Goal: Task Accomplishment & Management: Manage account settings

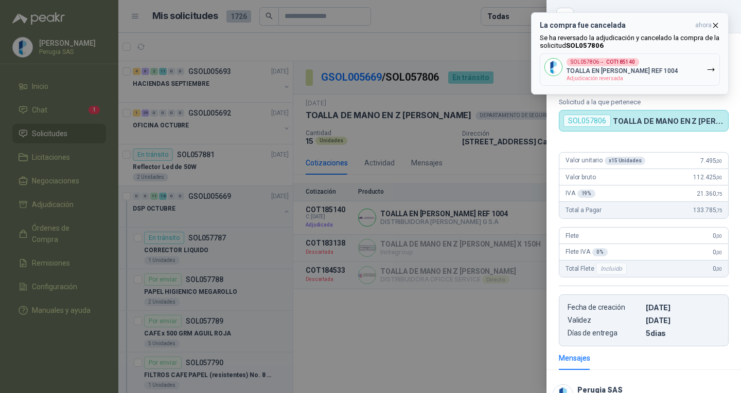
scroll to position [99, 0]
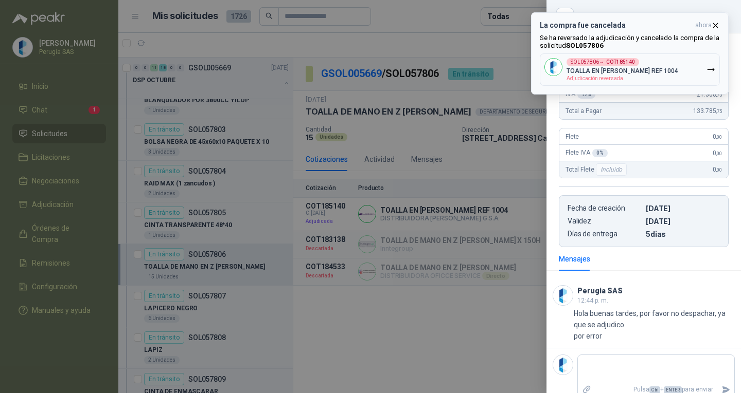
click at [717, 23] on icon "button" at bounding box center [715, 25] width 9 height 9
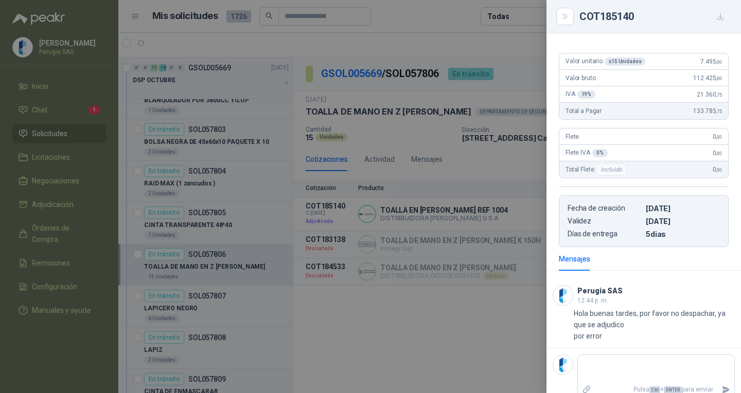
click at [450, 342] on div at bounding box center [370, 196] width 741 height 393
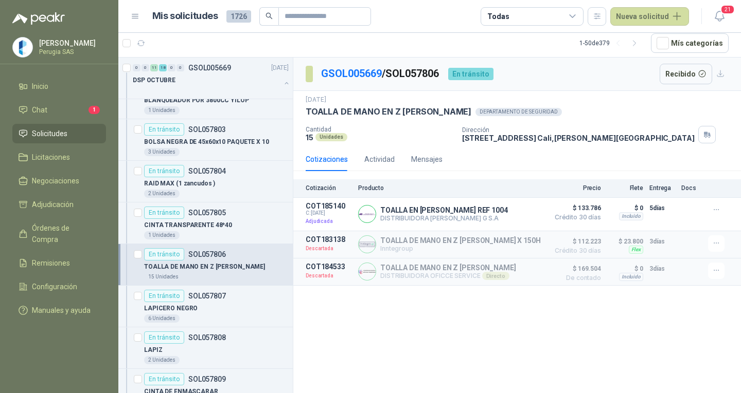
click at [75, 101] on ul "Inicio Chat 1 Solicitudes Licitaciones Negociaciones Adjudicación Órdenes de Co…" at bounding box center [59, 201] width 118 height 248
click at [66, 107] on li "Chat 1" at bounding box center [59, 109] width 81 height 11
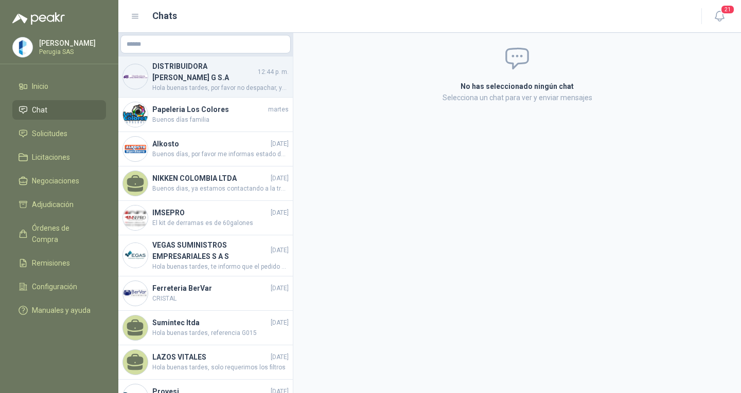
click at [192, 62] on h4 "DISTRIBUIDORA JORGE MARIO URIBE G S.A" at bounding box center [203, 72] width 103 height 23
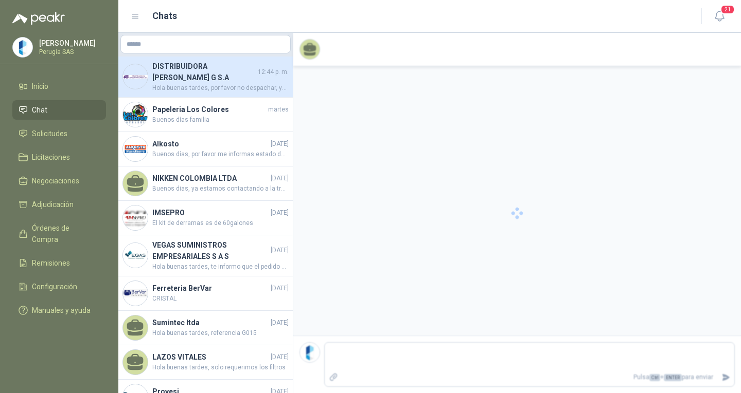
scroll to position [115, 0]
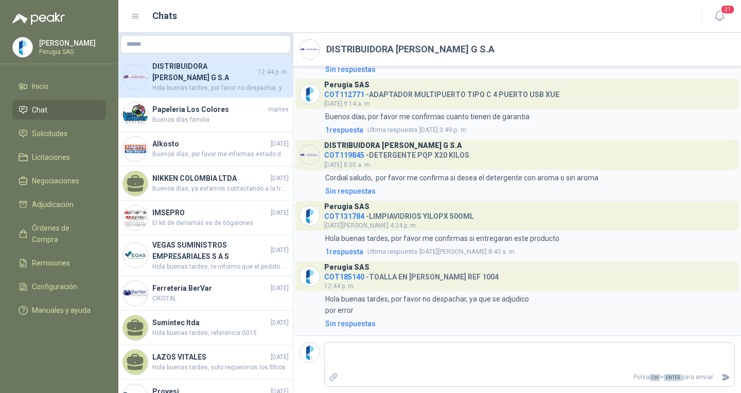
click at [38, 113] on span "Chat" at bounding box center [39, 109] width 15 height 11
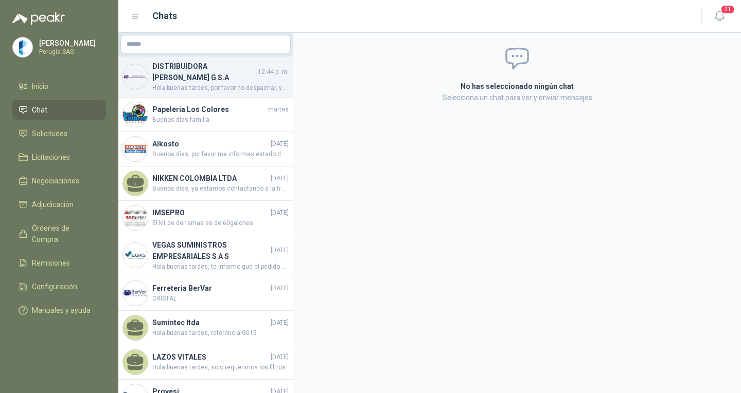
click at [202, 74] on h4 "DISTRIBUIDORA JORGE MARIO URIBE G S.A" at bounding box center [203, 72] width 103 height 23
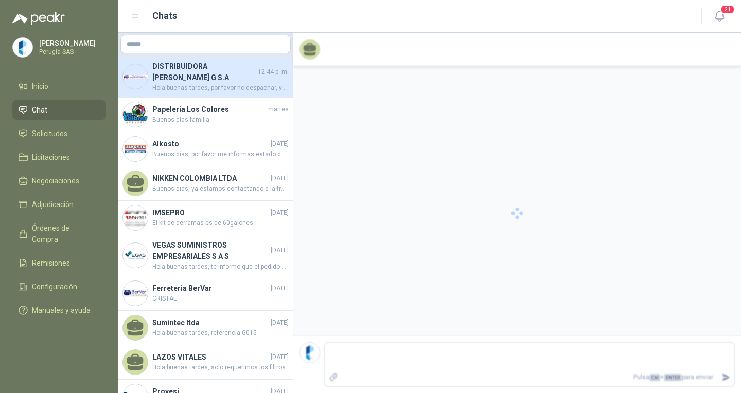
scroll to position [115, 0]
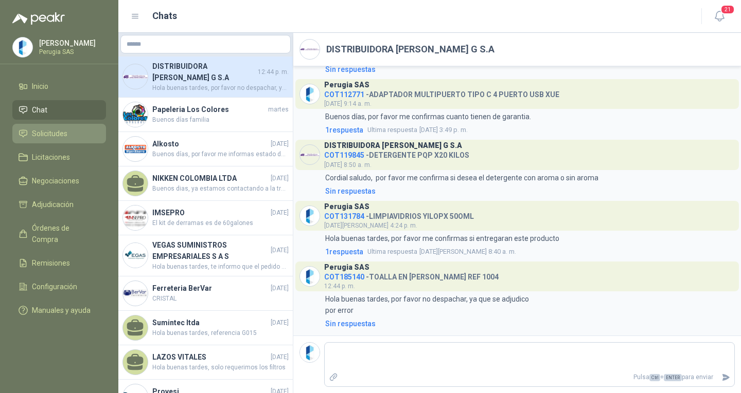
click at [49, 130] on span "Solicitudes" at bounding box center [49, 133] width 35 height 11
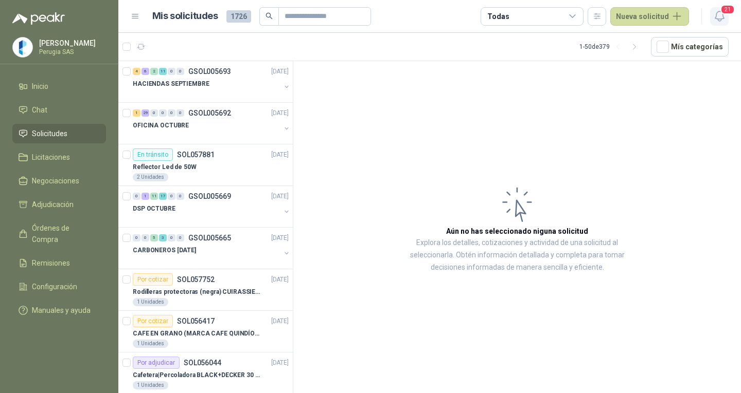
click at [717, 13] on icon "button" at bounding box center [718, 16] width 9 height 10
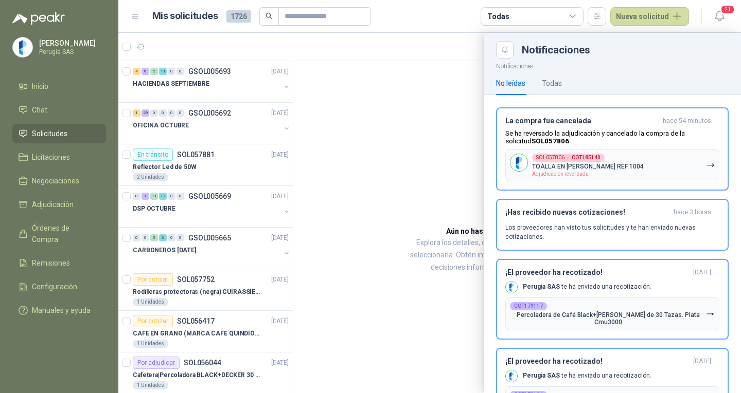
drag, startPoint x: 366, startPoint y: 186, endPoint x: 334, endPoint y: 131, distance: 63.6
click at [366, 186] on div at bounding box center [429, 213] width 622 height 361
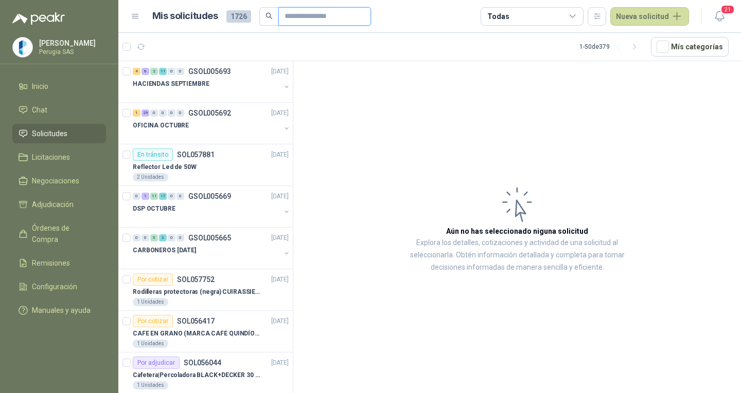
click at [316, 20] on input "text" at bounding box center [320, 16] width 72 height 17
type input "*****"
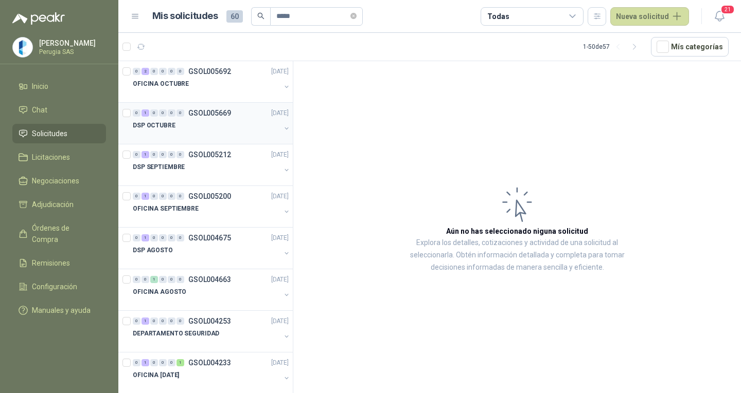
click at [188, 136] on div at bounding box center [207, 136] width 148 height 8
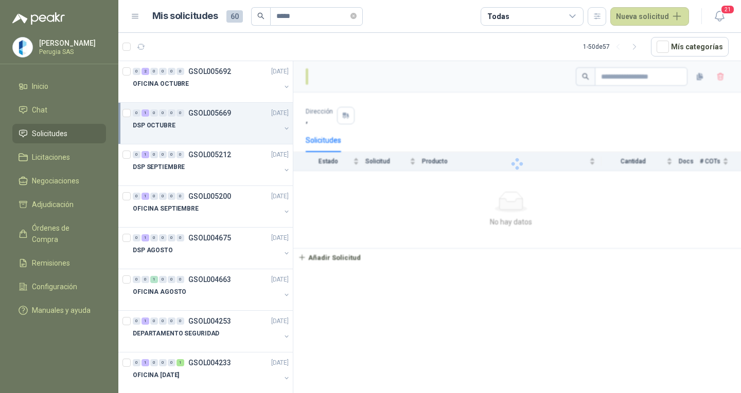
click at [189, 135] on div at bounding box center [207, 136] width 148 height 8
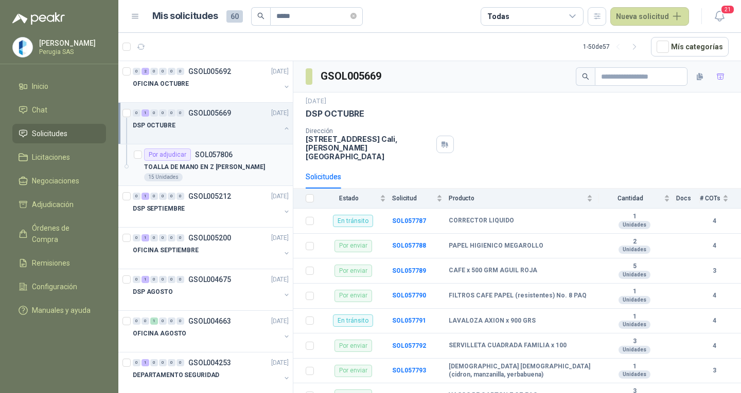
click at [204, 164] on p "TOALLA DE MANO EN Z [PERSON_NAME]" at bounding box center [204, 168] width 121 height 10
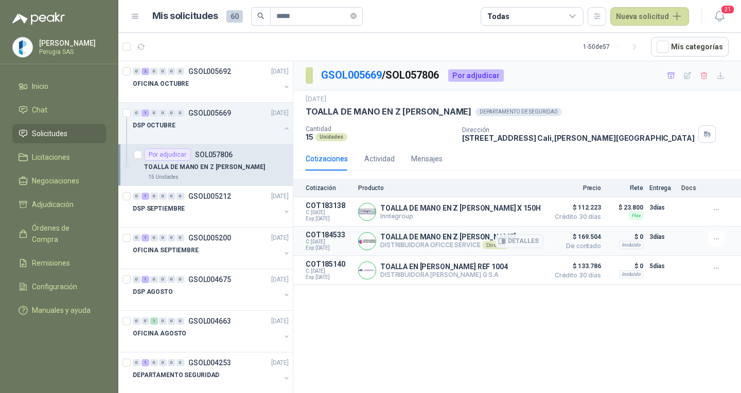
click at [452, 239] on p "TOALLA DE MANO EN Z [PERSON_NAME]" at bounding box center [447, 237] width 135 height 8
click at [712, 244] on icon "button" at bounding box center [716, 239] width 9 height 9
click at [683, 200] on button "Añadir" at bounding box center [695, 198] width 82 height 16
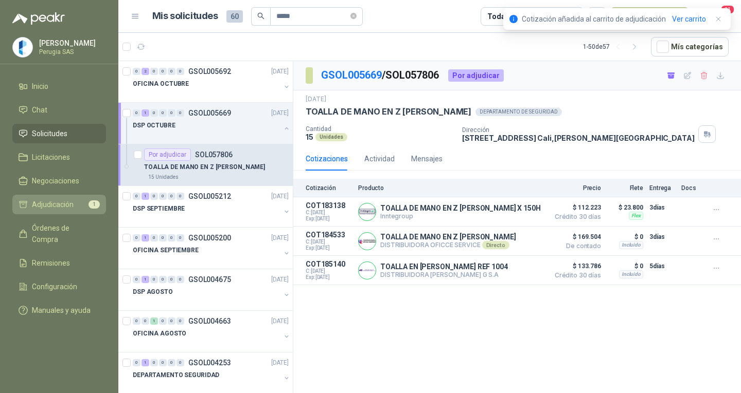
click at [83, 201] on li "Adjudicación 1" at bounding box center [59, 204] width 81 height 11
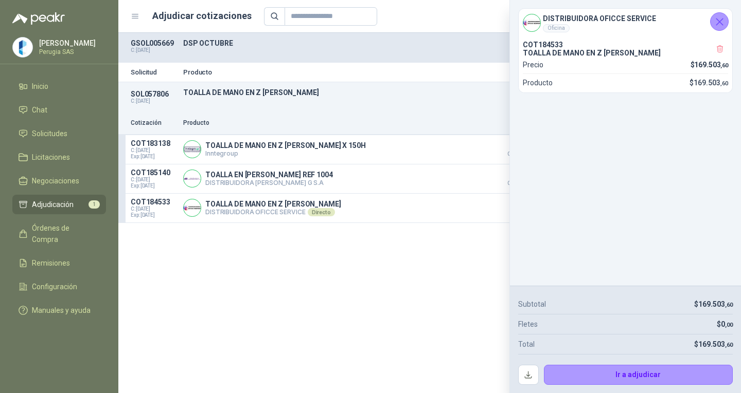
click at [721, 22] on icon "Cerrar" at bounding box center [719, 21] width 13 height 13
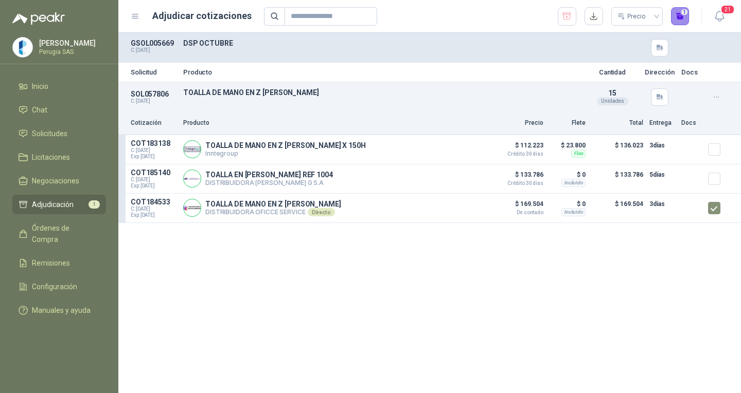
click at [679, 17] on button "1" at bounding box center [680, 16] width 19 height 19
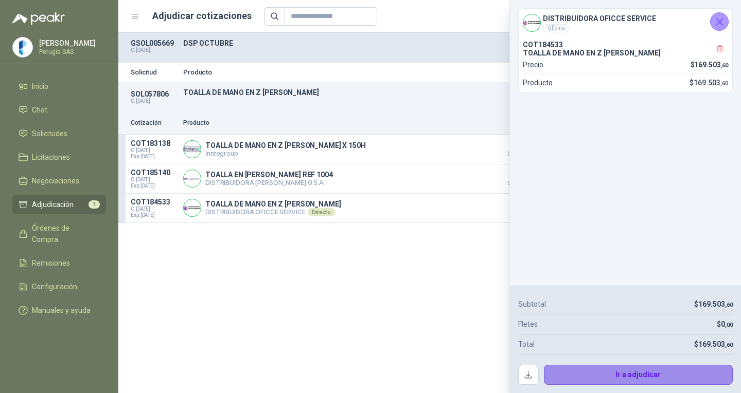
click at [665, 373] on button "Ir a adjudicar" at bounding box center [638, 375] width 189 height 21
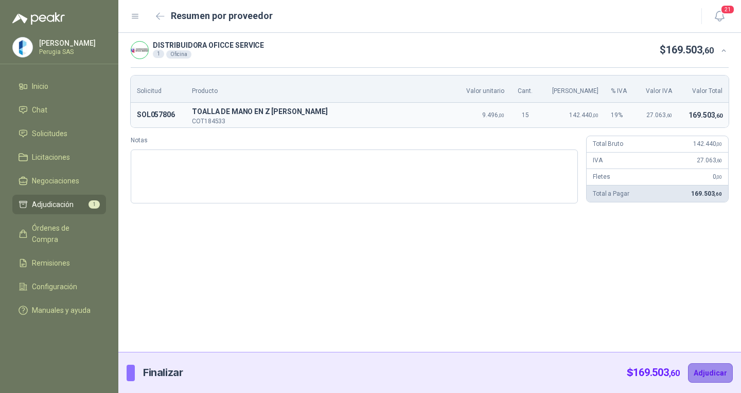
click at [708, 381] on button "Adjudicar" at bounding box center [710, 374] width 45 height 20
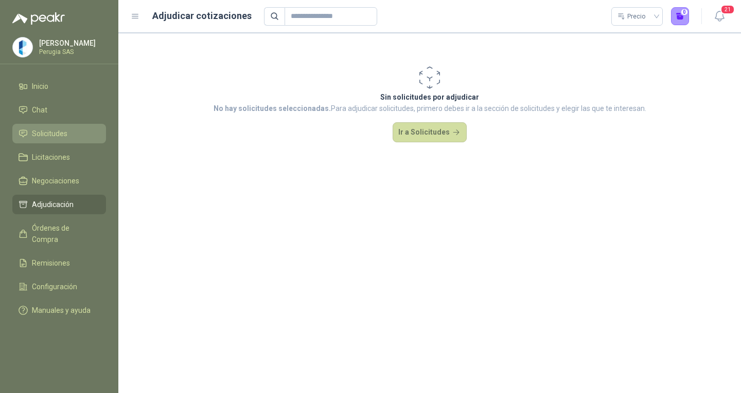
click at [56, 136] on span "Solicitudes" at bounding box center [49, 133] width 35 height 11
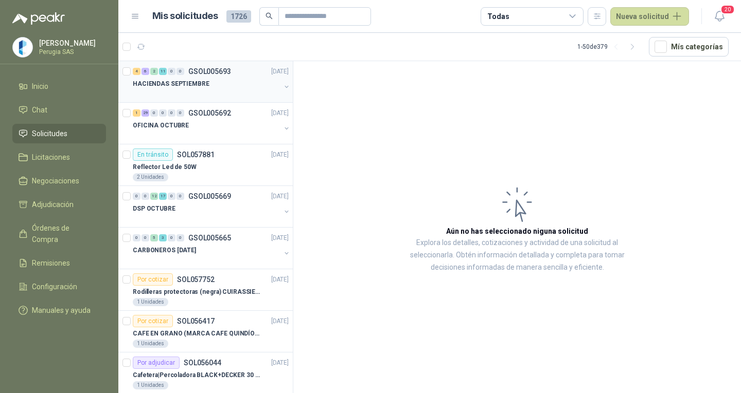
click at [214, 70] on p "GSOL005693" at bounding box center [209, 71] width 43 height 7
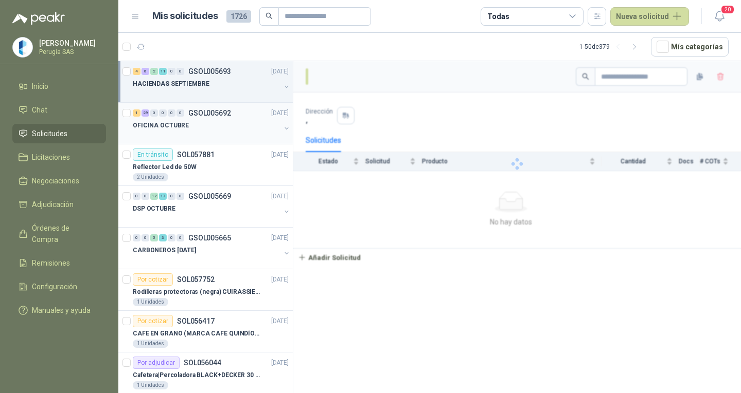
click at [226, 117] on p "GSOL005692" at bounding box center [209, 113] width 43 height 7
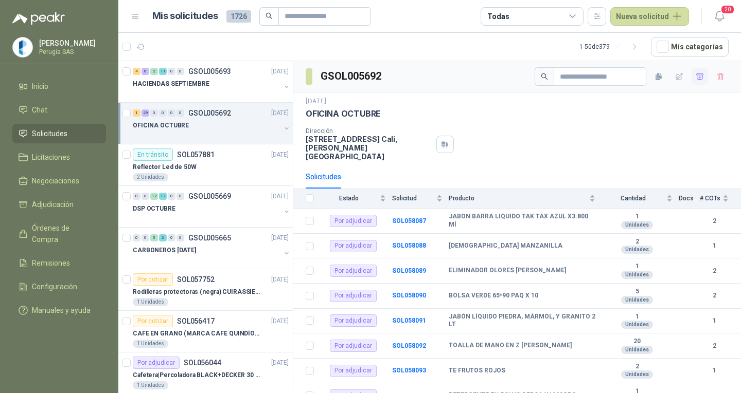
drag, startPoint x: 686, startPoint y: 76, endPoint x: 664, endPoint y: 65, distance: 24.9
click at [691, 76] on button "button" at bounding box center [699, 76] width 16 height 16
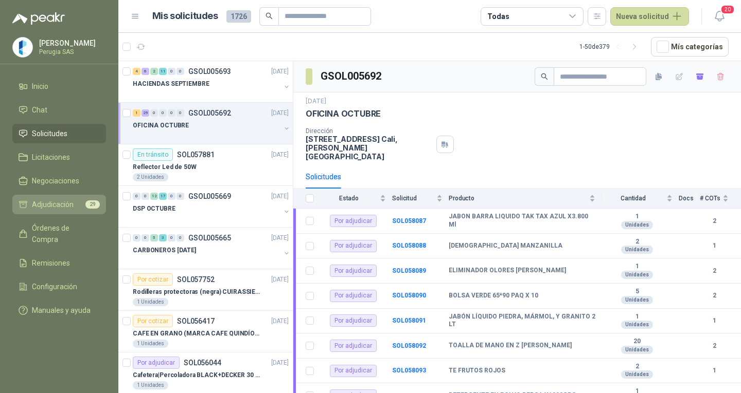
click at [70, 207] on span "Adjudicación" at bounding box center [53, 204] width 42 height 11
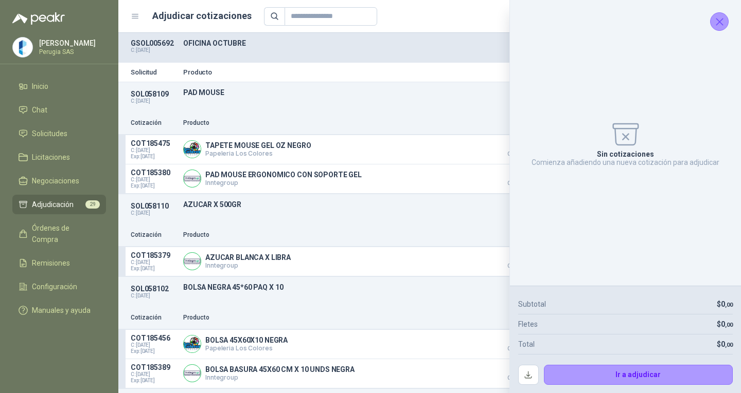
click at [717, 20] on icon "Cerrar" at bounding box center [719, 21] width 13 height 13
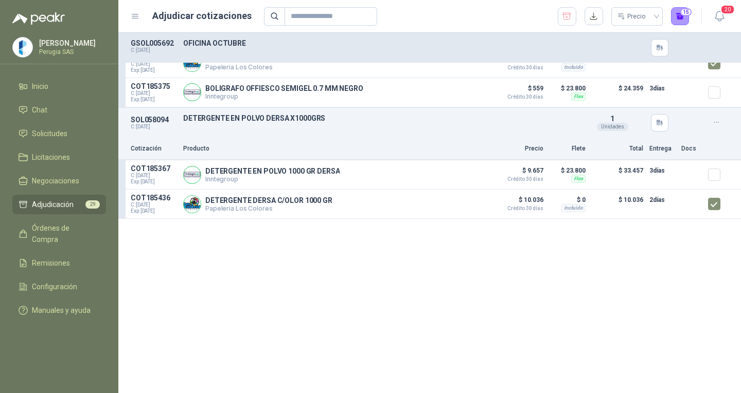
scroll to position [181, 0]
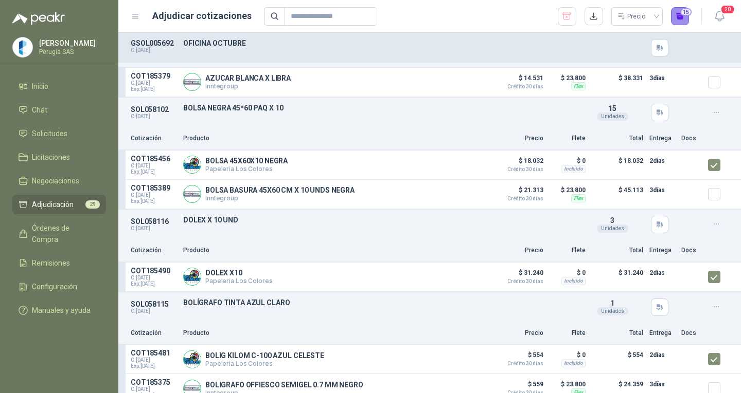
click at [678, 17] on button "15" at bounding box center [680, 16] width 19 height 19
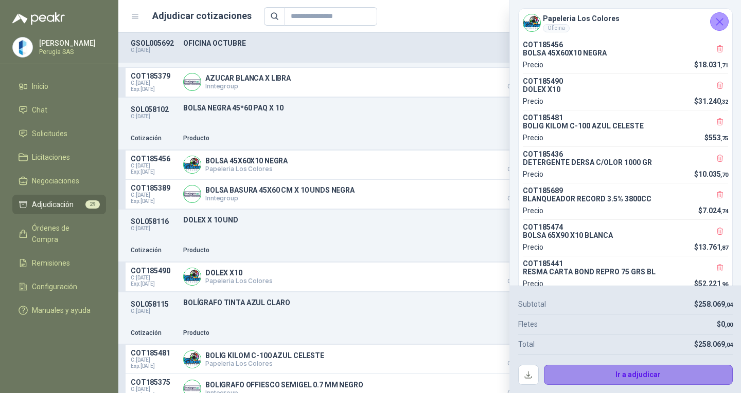
click at [620, 375] on button "Ir a adjudicar" at bounding box center [638, 375] width 189 height 21
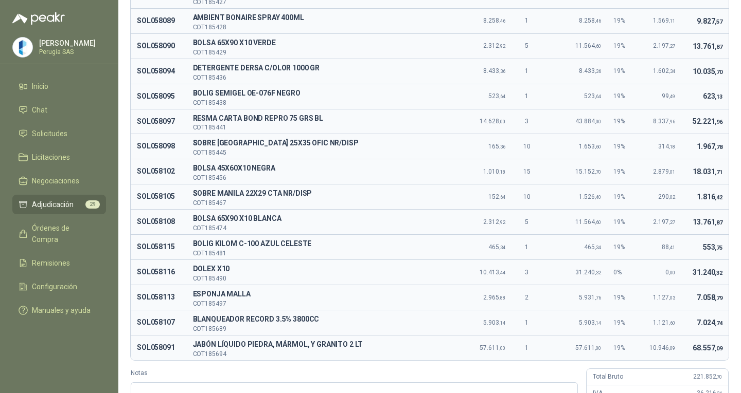
scroll to position [225, 0]
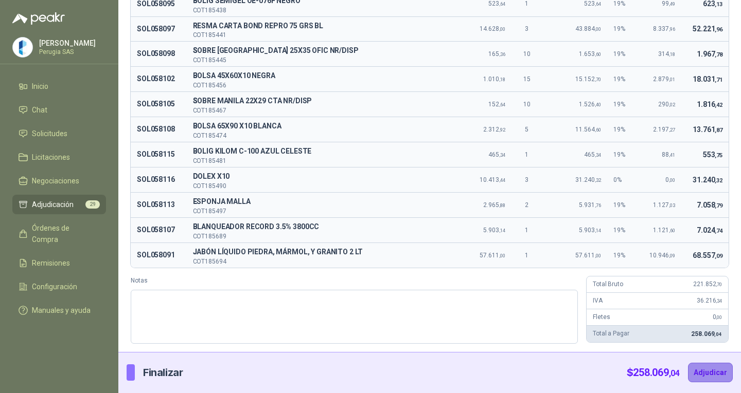
click at [694, 372] on button "Adjudicar" at bounding box center [710, 373] width 45 height 20
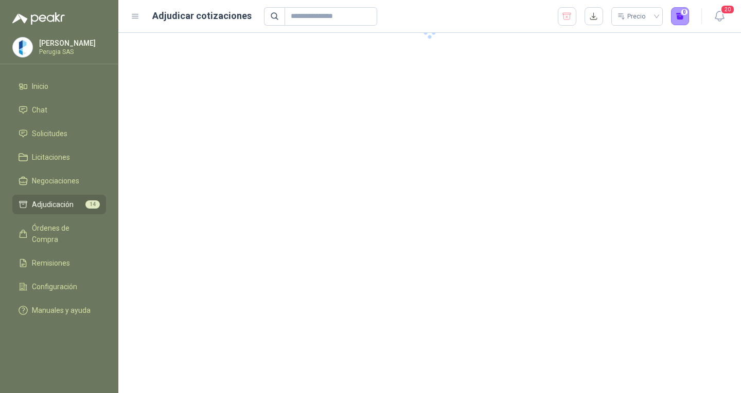
scroll to position [0, 0]
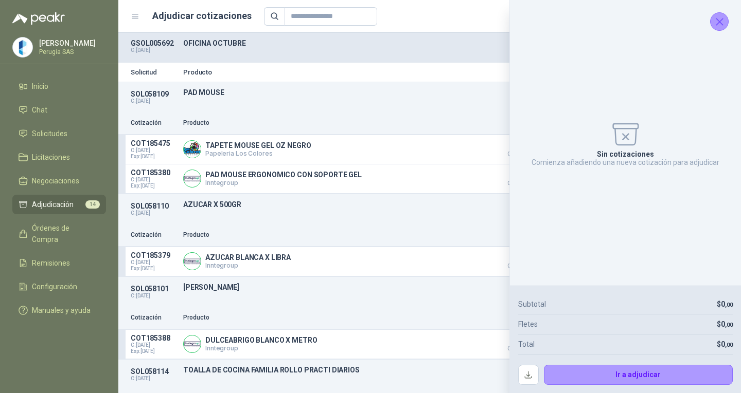
click at [719, 29] on button "Cerrar" at bounding box center [719, 21] width 19 height 19
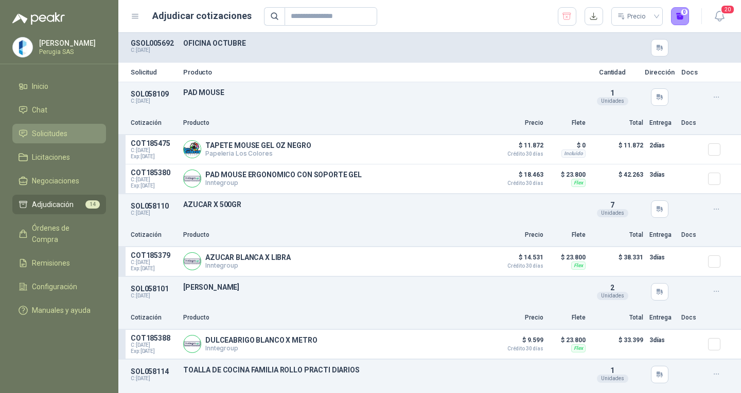
click at [57, 144] on link "Solicitudes" at bounding box center [59, 134] width 94 height 20
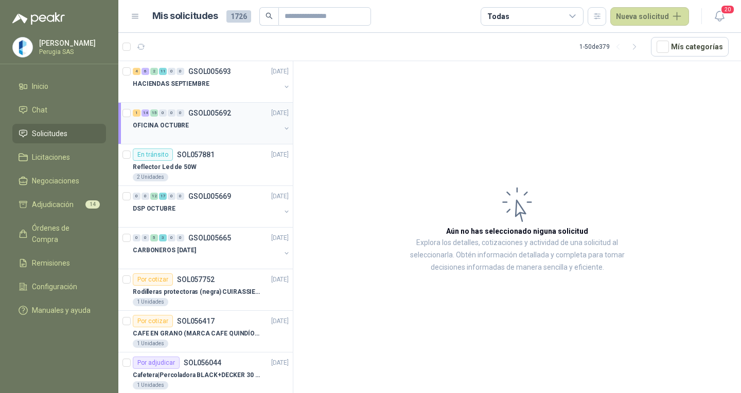
click at [201, 129] on div "OFICINA OCTUBRE" at bounding box center [207, 125] width 148 height 12
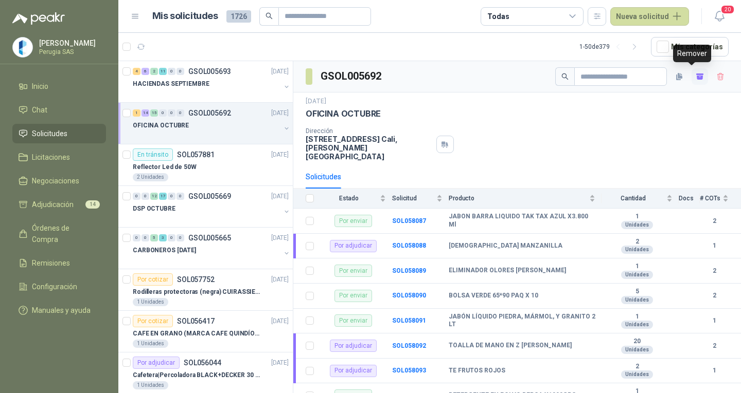
click at [696, 78] on icon "button" at bounding box center [699, 78] width 6 height 4
click at [204, 117] on p "GSOL005692" at bounding box center [209, 113] width 43 height 7
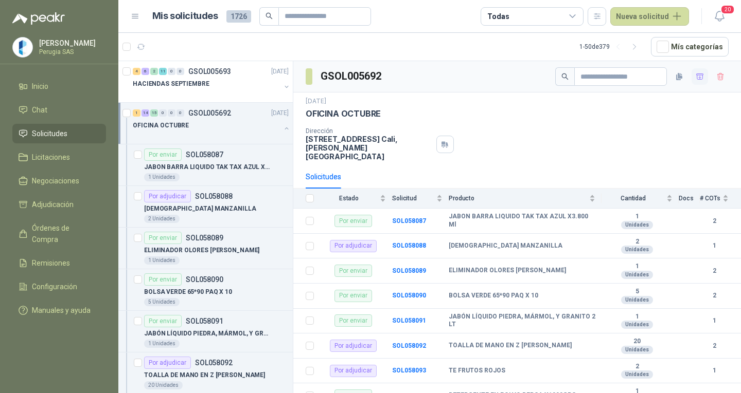
scroll to position [4, 0]
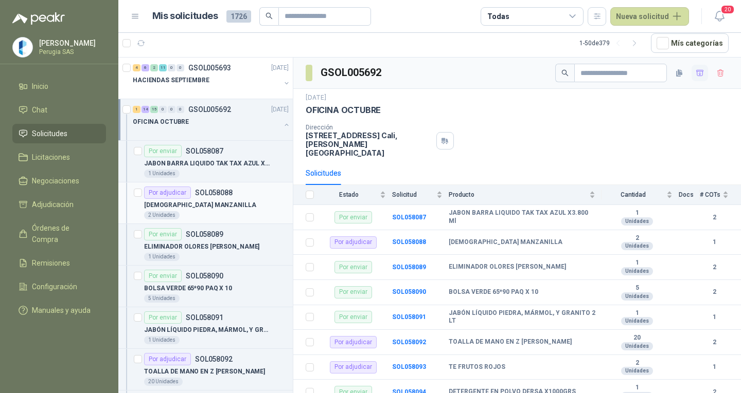
click at [209, 198] on div "Por adjudicar SOL058088" at bounding box center [188, 193] width 88 height 12
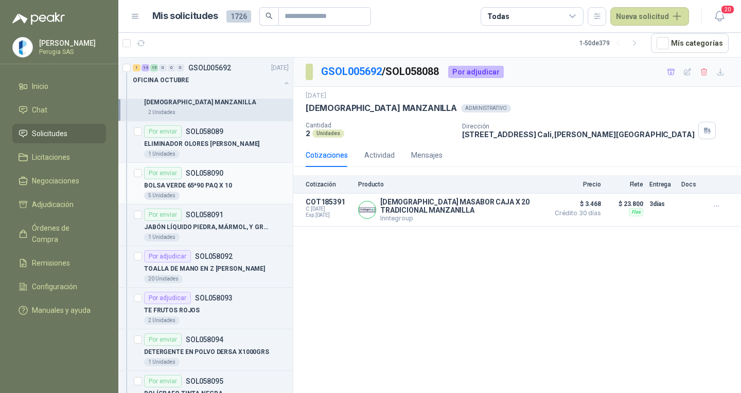
scroll to position [154, 0]
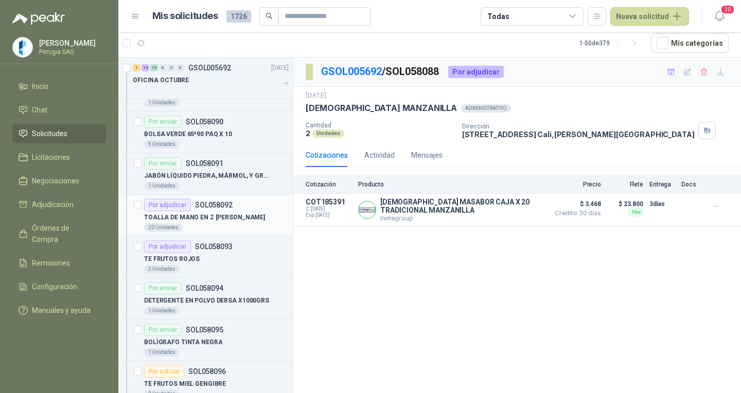
click at [198, 213] on p "TOALLA DE MANO EN Z [PERSON_NAME]" at bounding box center [204, 218] width 121 height 10
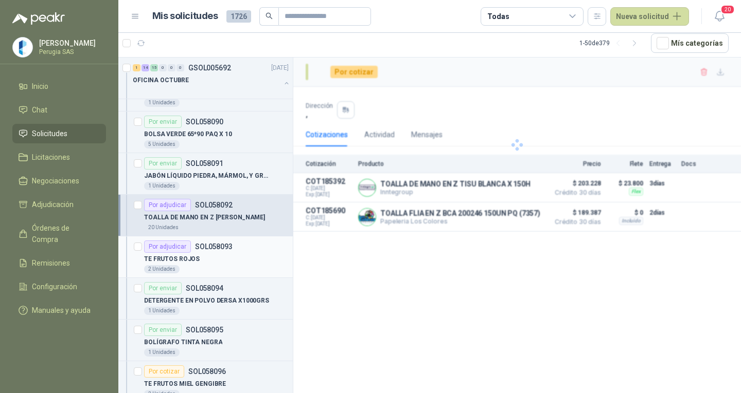
click at [200, 257] on div "TE FRUTOS ROJOS" at bounding box center [216, 259] width 145 height 12
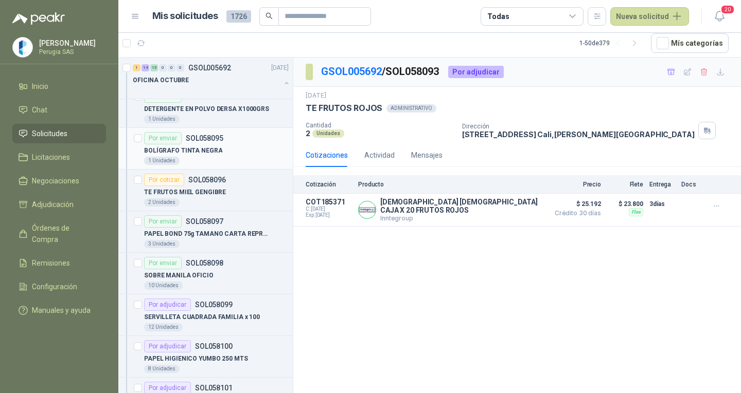
scroll to position [360, 0]
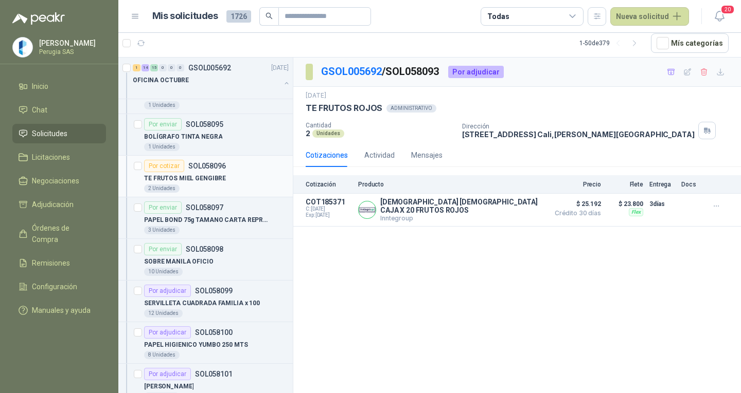
click at [217, 170] on p "SOL058096" at bounding box center [207, 166] width 38 height 7
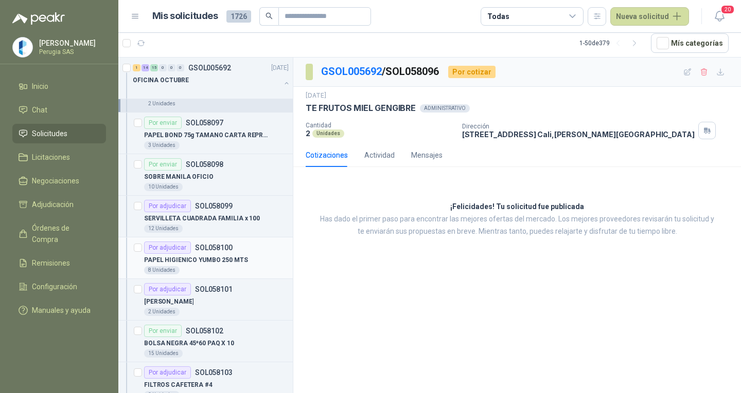
scroll to position [463, 0]
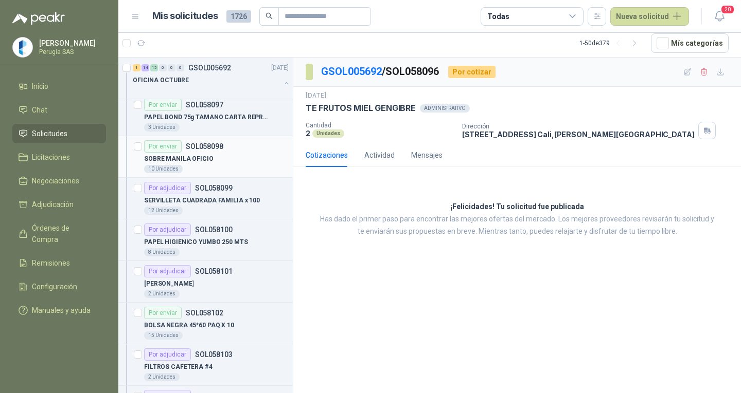
click at [216, 176] on article "Por enviar SOL058098 SOBRE MANILA OFICIO 10 Unidades" at bounding box center [205, 157] width 174 height 42
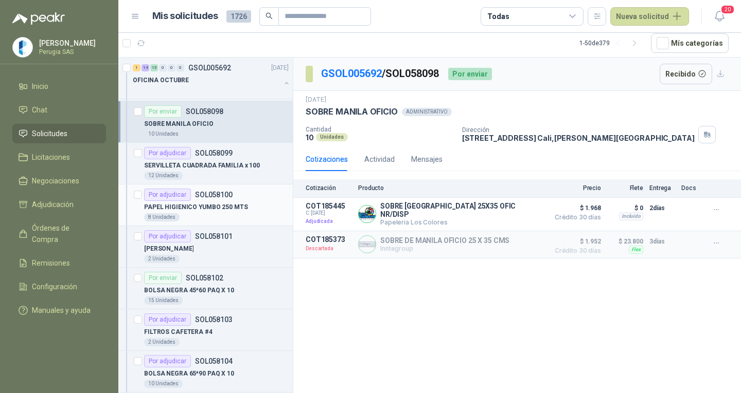
scroll to position [514, 0]
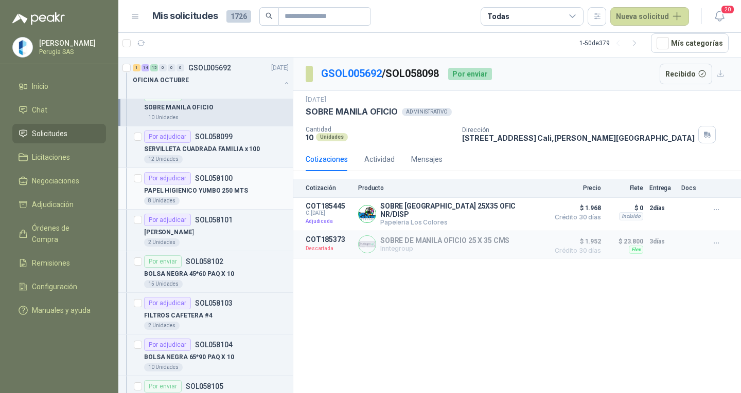
click at [209, 187] on p "PAPEL HIGIENICO YUMBO 250 MTS" at bounding box center [196, 191] width 104 height 10
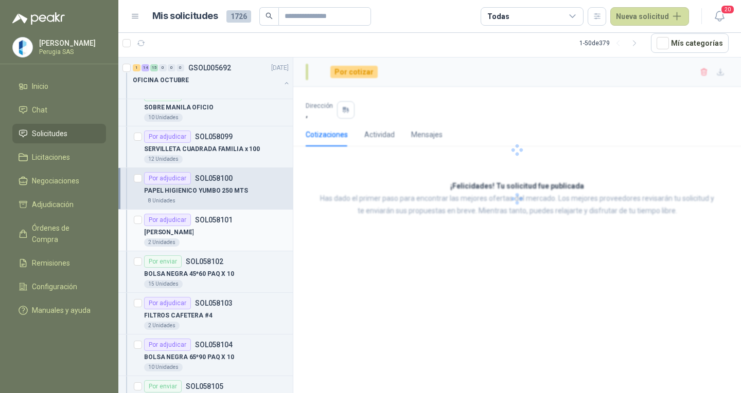
click at [194, 227] on div "[PERSON_NAME]" at bounding box center [216, 232] width 145 height 12
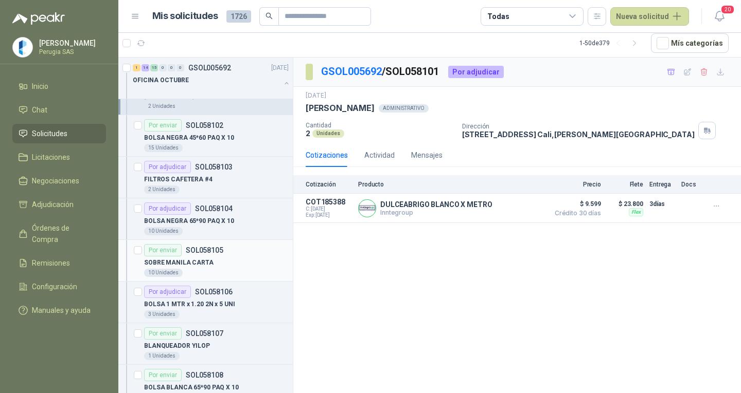
scroll to position [669, 0]
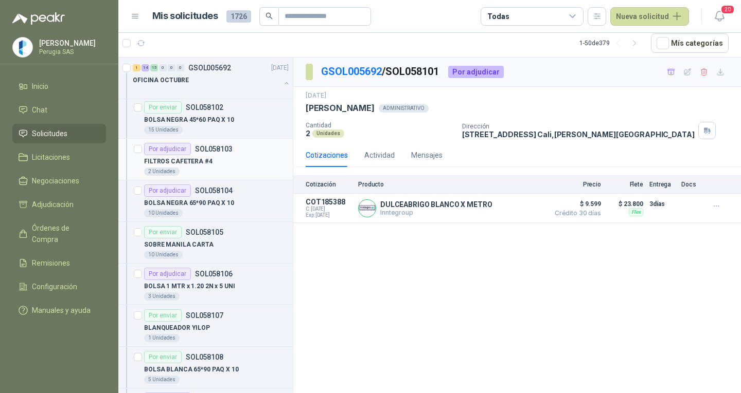
click at [194, 167] on div "FILTROS CAFETERA #4" at bounding box center [216, 161] width 145 height 12
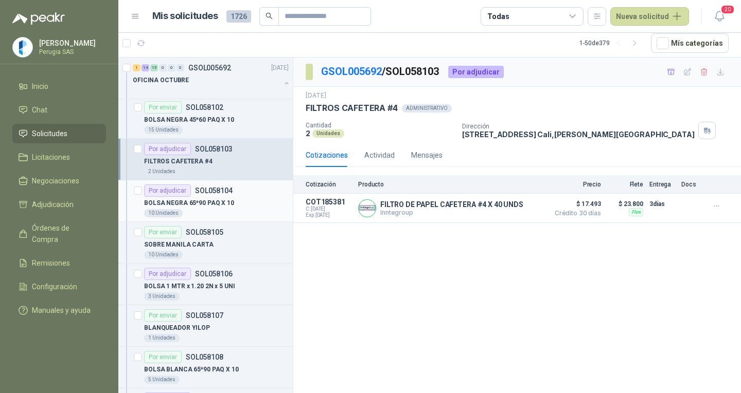
click at [216, 196] on div "Por adjudicar SOL058104" at bounding box center [188, 191] width 88 height 12
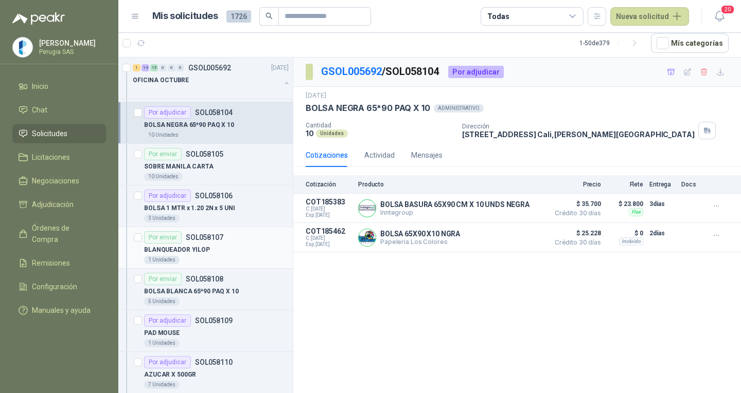
scroll to position [772, 0]
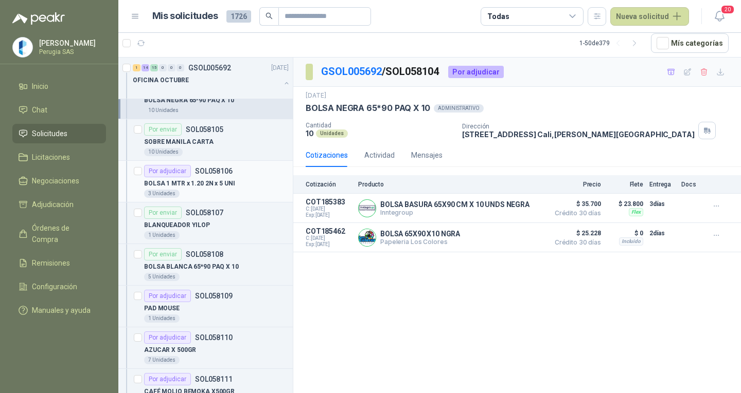
click at [207, 184] on p "BOLSA 1 MTR x 1.20 2N x 5 UNI" at bounding box center [189, 184] width 91 height 10
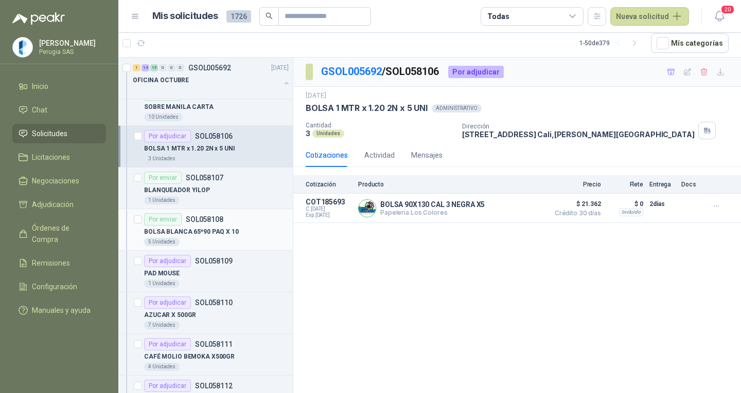
scroll to position [823, 0]
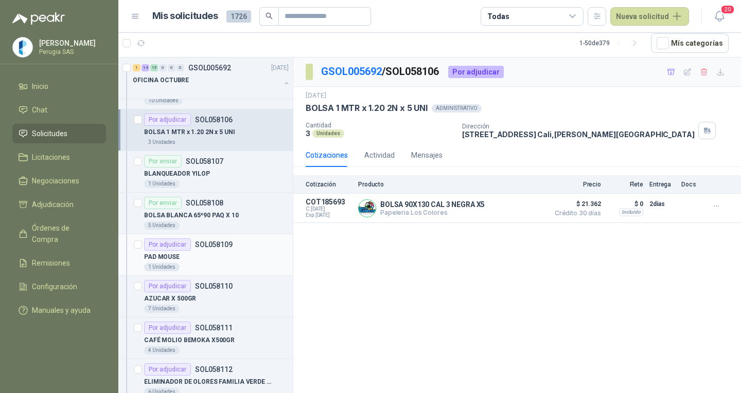
click at [206, 247] on p "SOL058109" at bounding box center [214, 244] width 38 height 7
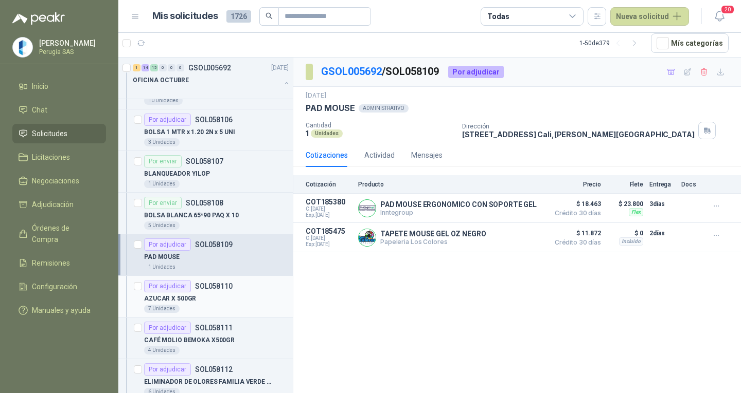
click at [218, 300] on div "AZUCAR X 500GR" at bounding box center [216, 299] width 145 height 12
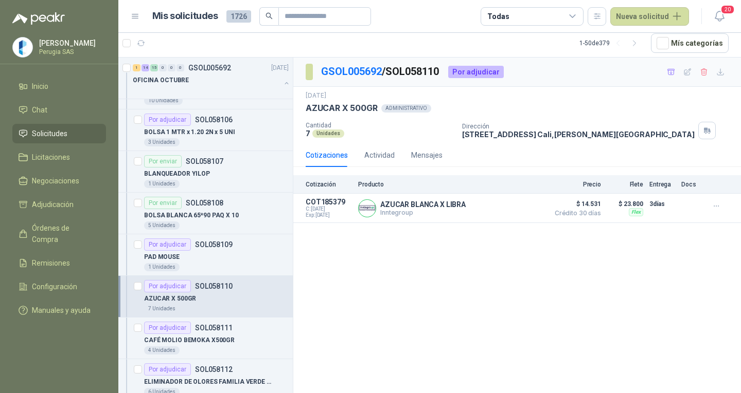
scroll to position [926, 0]
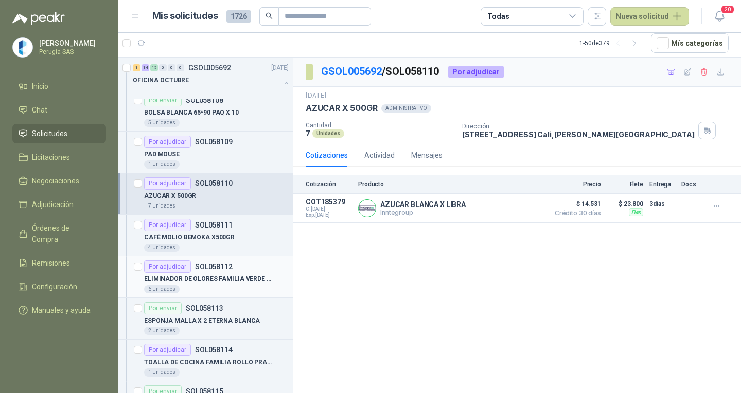
click at [202, 285] on div "6 Unidades" at bounding box center [216, 289] width 145 height 8
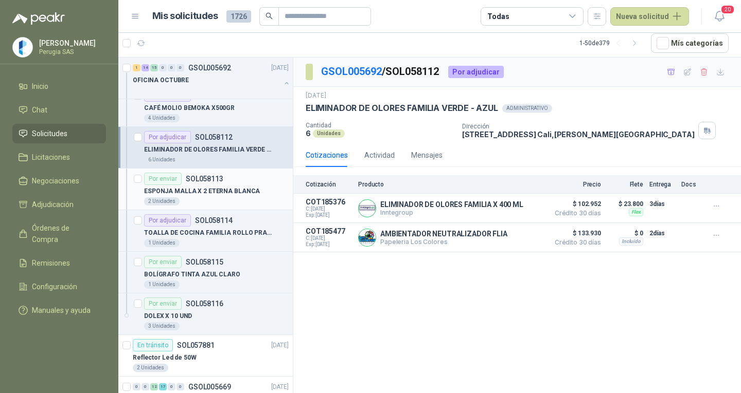
scroll to position [1080, 0]
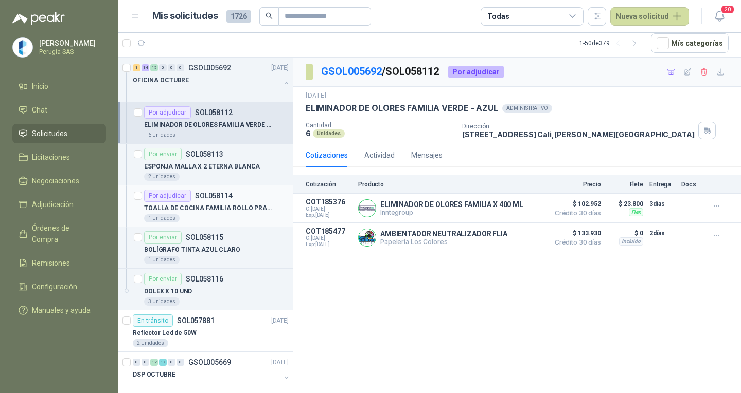
click at [209, 209] on p "TOALLA DE COCINA FAMILIA ROLLO PRACTI DIARIOS" at bounding box center [208, 209] width 128 height 10
